Goal: Check status: Check status

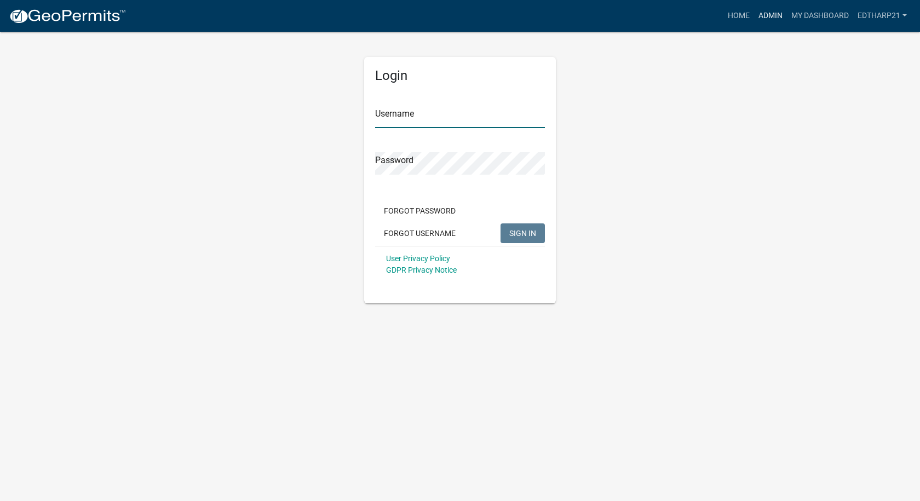
type input "EdTharp21"
click at [770, 16] on link "Admin" at bounding box center [770, 15] width 33 height 21
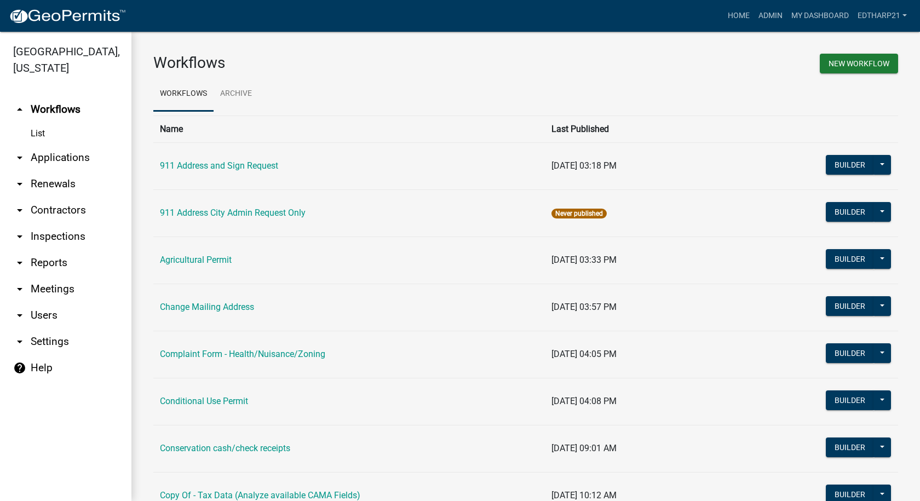
click at [80, 144] on link "arrow_drop_down Applications" at bounding box center [65, 157] width 131 height 26
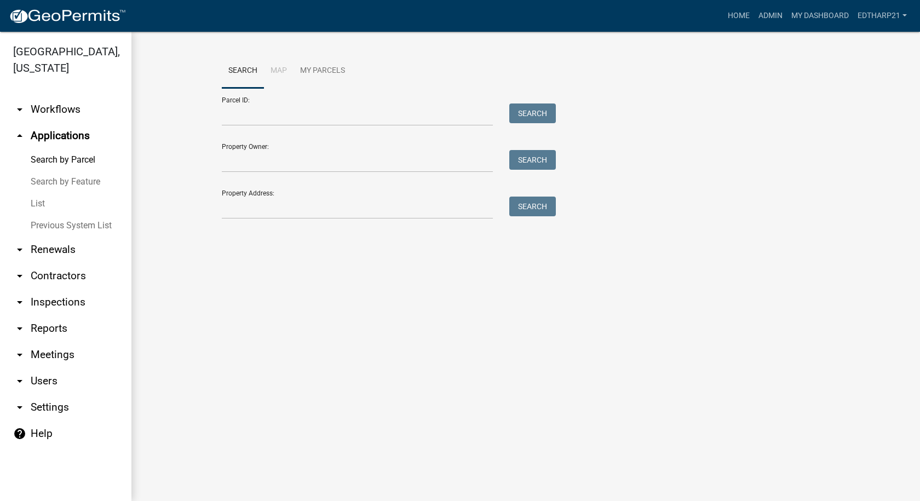
click at [37, 193] on link "List" at bounding box center [65, 204] width 131 height 22
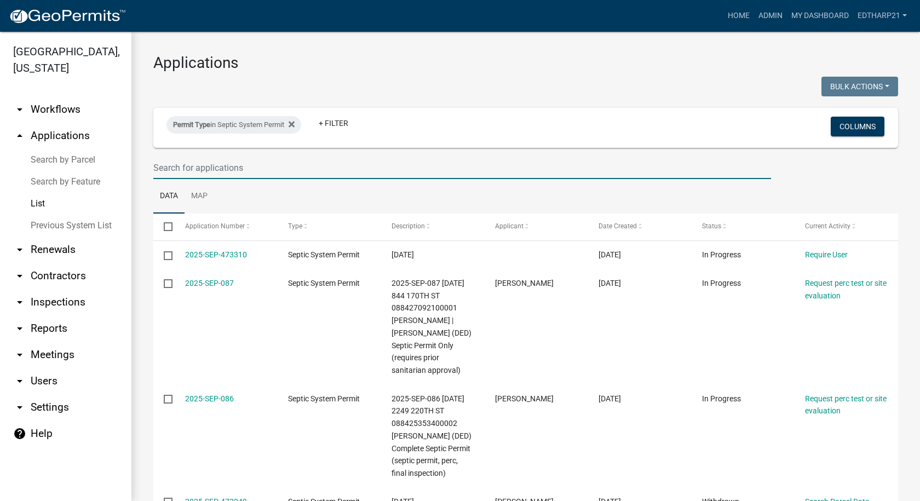
drag, startPoint x: 172, startPoint y: 167, endPoint x: 164, endPoint y: 169, distance: 8.4
click at [172, 167] on input "text" at bounding box center [461, 168] width 617 height 22
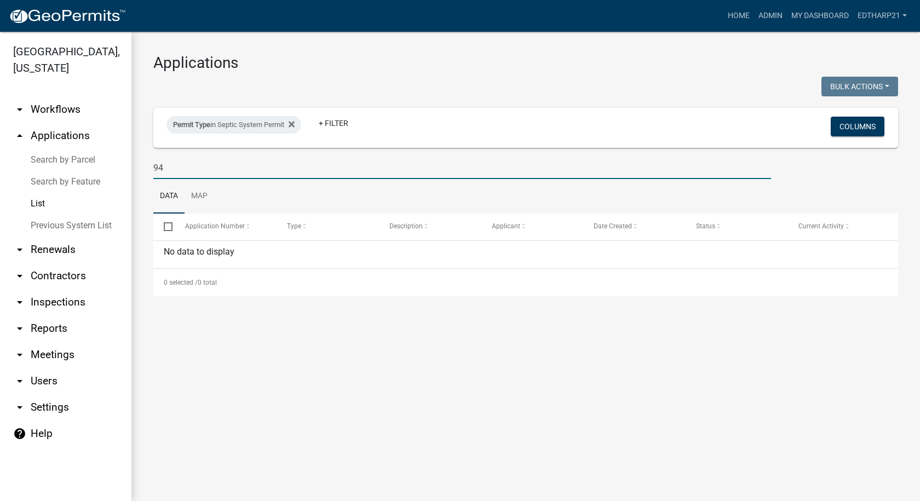
type input "9"
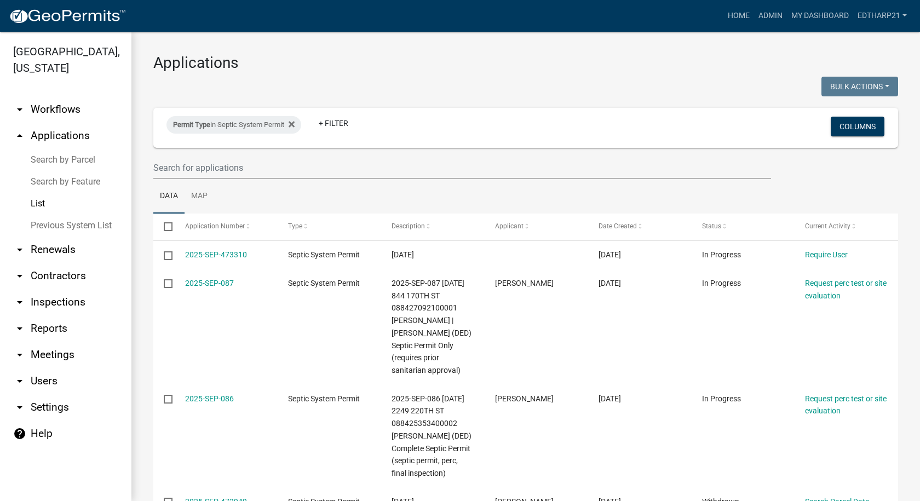
click at [919, 0] on html "Internet Explorer does NOT work with GeoPermits. Get a new browser for more sec…" at bounding box center [460, 250] width 920 height 501
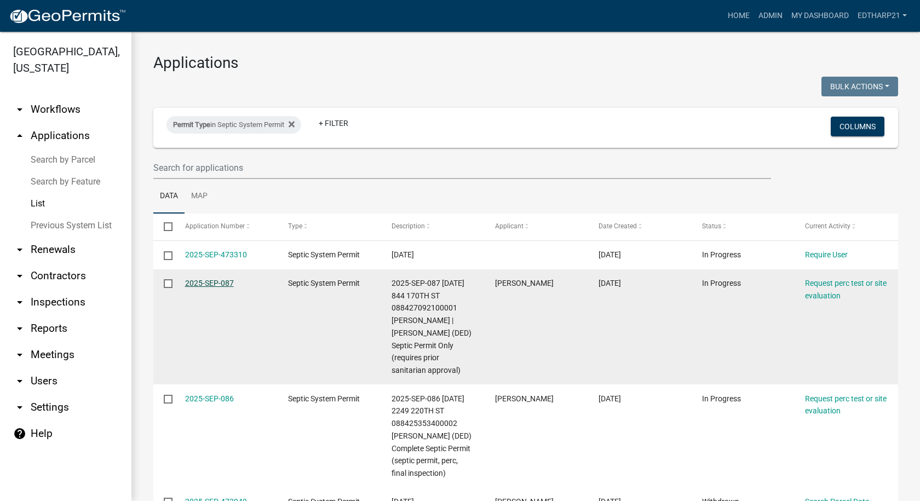
click at [211, 281] on link "2025-SEP-087" at bounding box center [209, 283] width 49 height 9
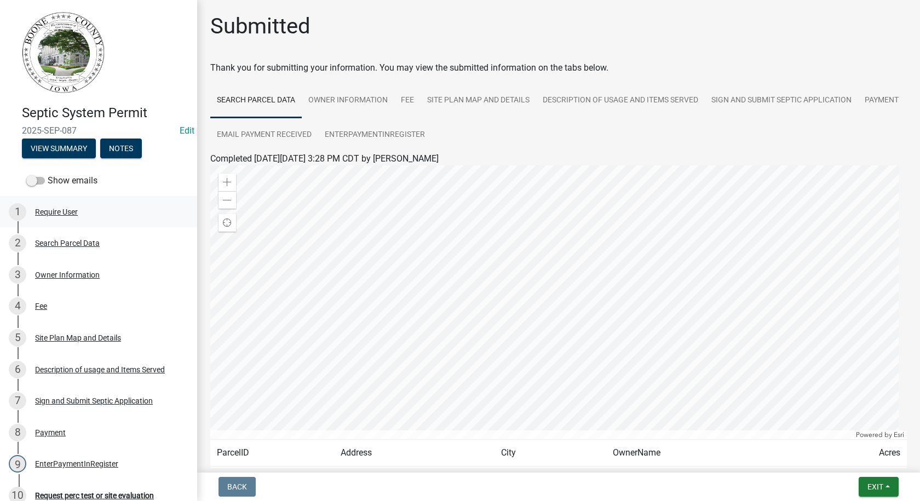
click at [71, 211] on div "Require User" at bounding box center [56, 212] width 43 height 8
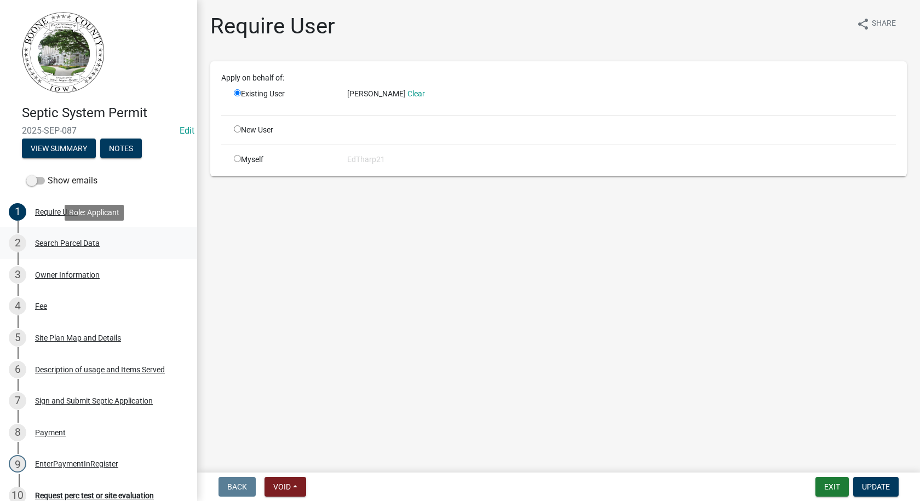
click at [63, 242] on div "Search Parcel Data" at bounding box center [67, 243] width 65 height 8
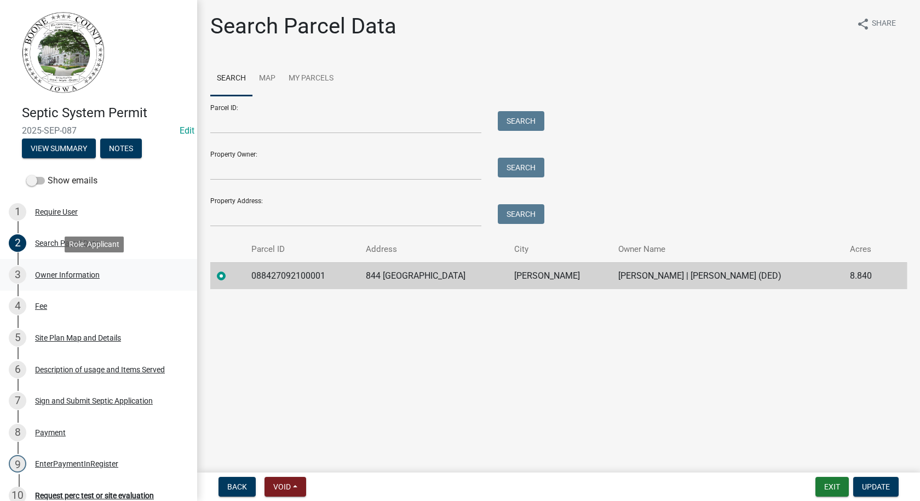
click at [68, 273] on div "Owner Information" at bounding box center [67, 275] width 65 height 8
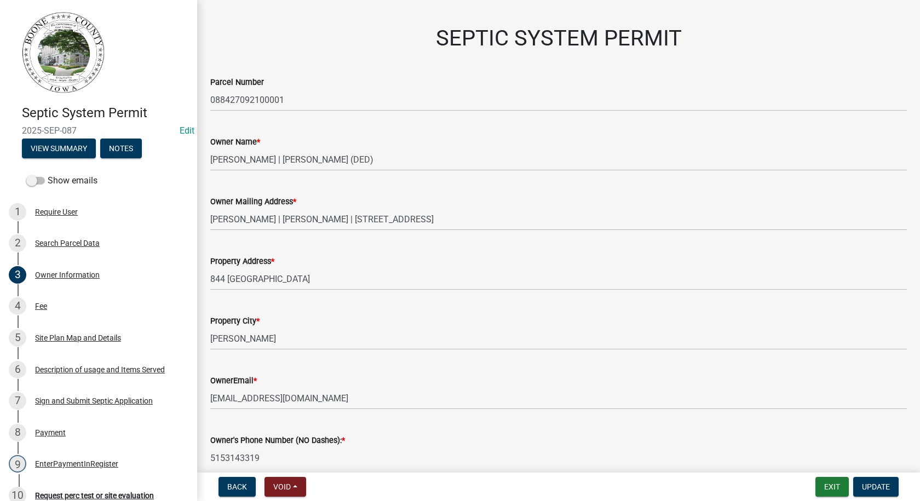
scroll to position [55, 0]
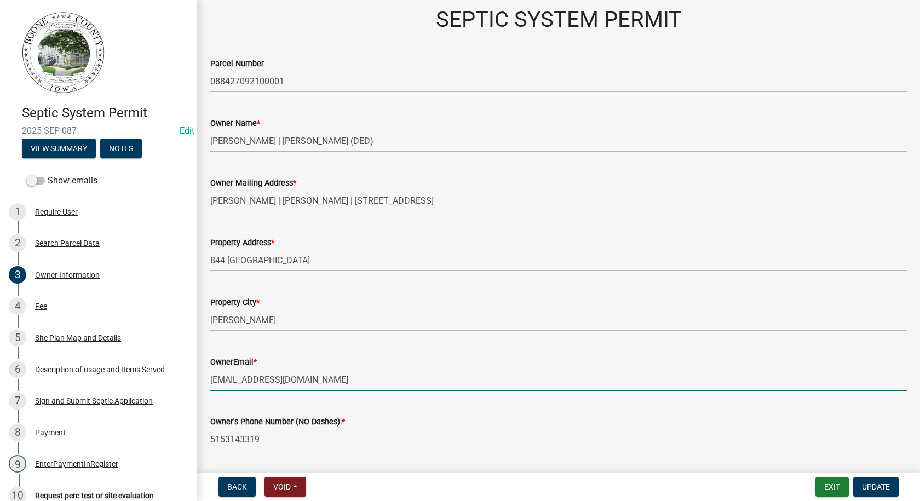
drag, startPoint x: 211, startPoint y: 380, endPoint x: 310, endPoint y: 389, distance: 99.5
click at [310, 389] on input "[EMAIL_ADDRESS][DOMAIN_NAME]" at bounding box center [558, 379] width 696 height 22
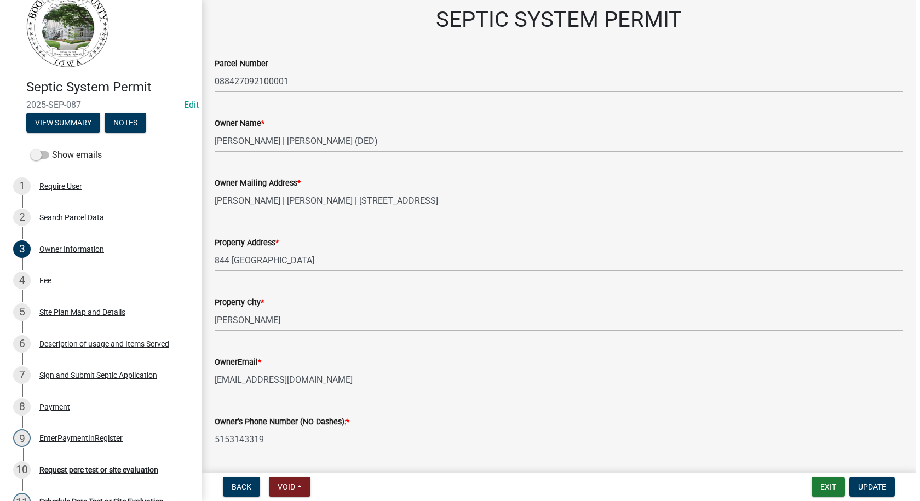
scroll to position [0, 0]
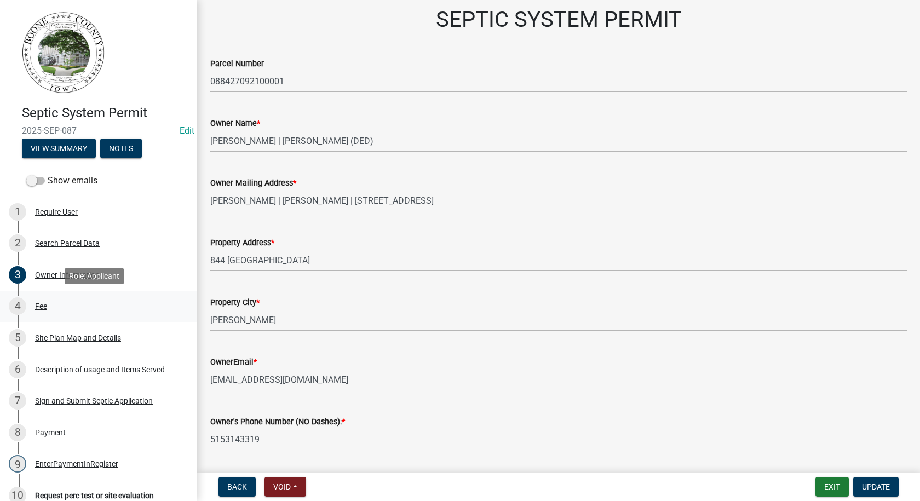
click at [41, 305] on div "Fee" at bounding box center [41, 306] width 12 height 8
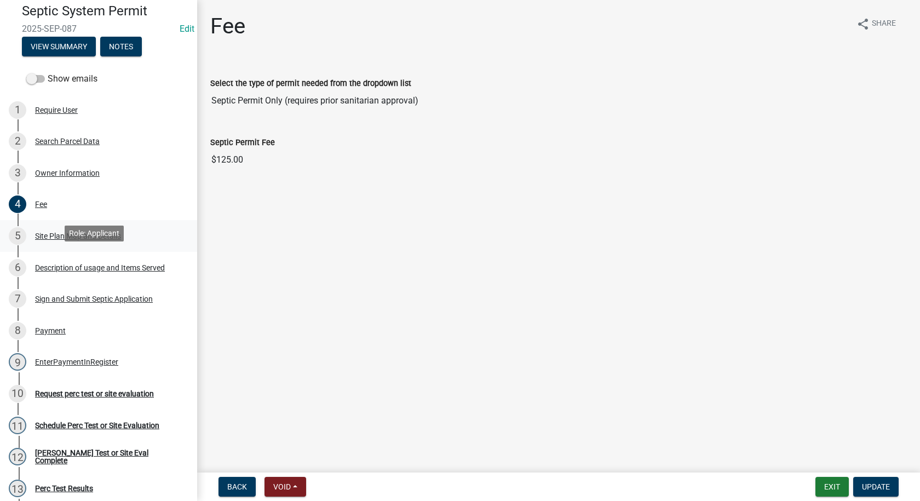
scroll to position [109, 0]
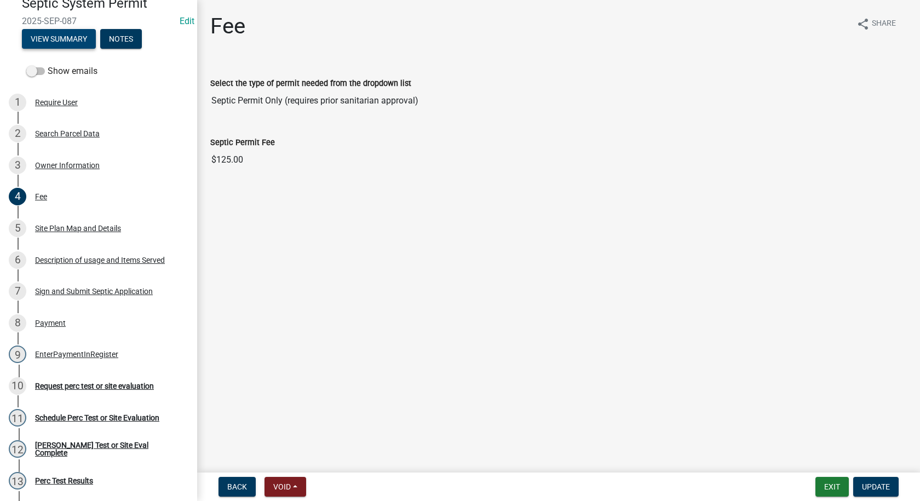
click at [74, 41] on button "View Summary" at bounding box center [59, 39] width 74 height 20
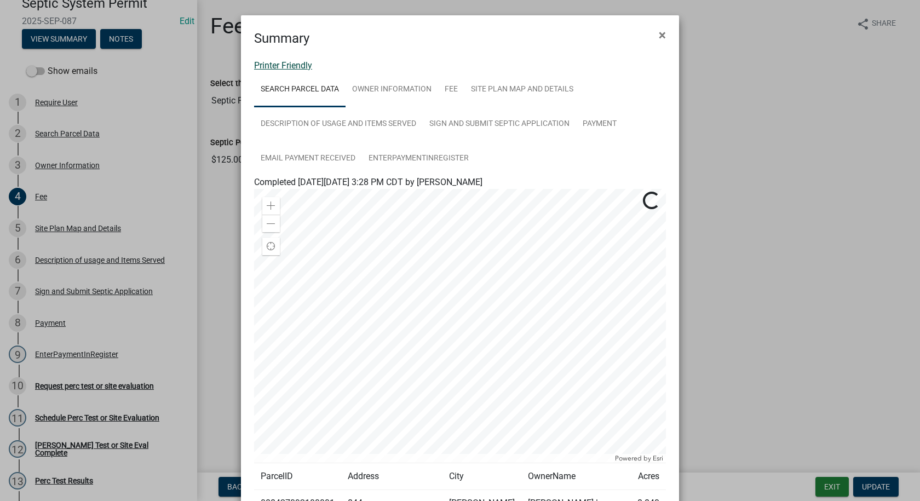
click at [284, 65] on link "Printer Friendly" at bounding box center [283, 65] width 58 height 10
